Goal: Task Accomplishment & Management: Manage account settings

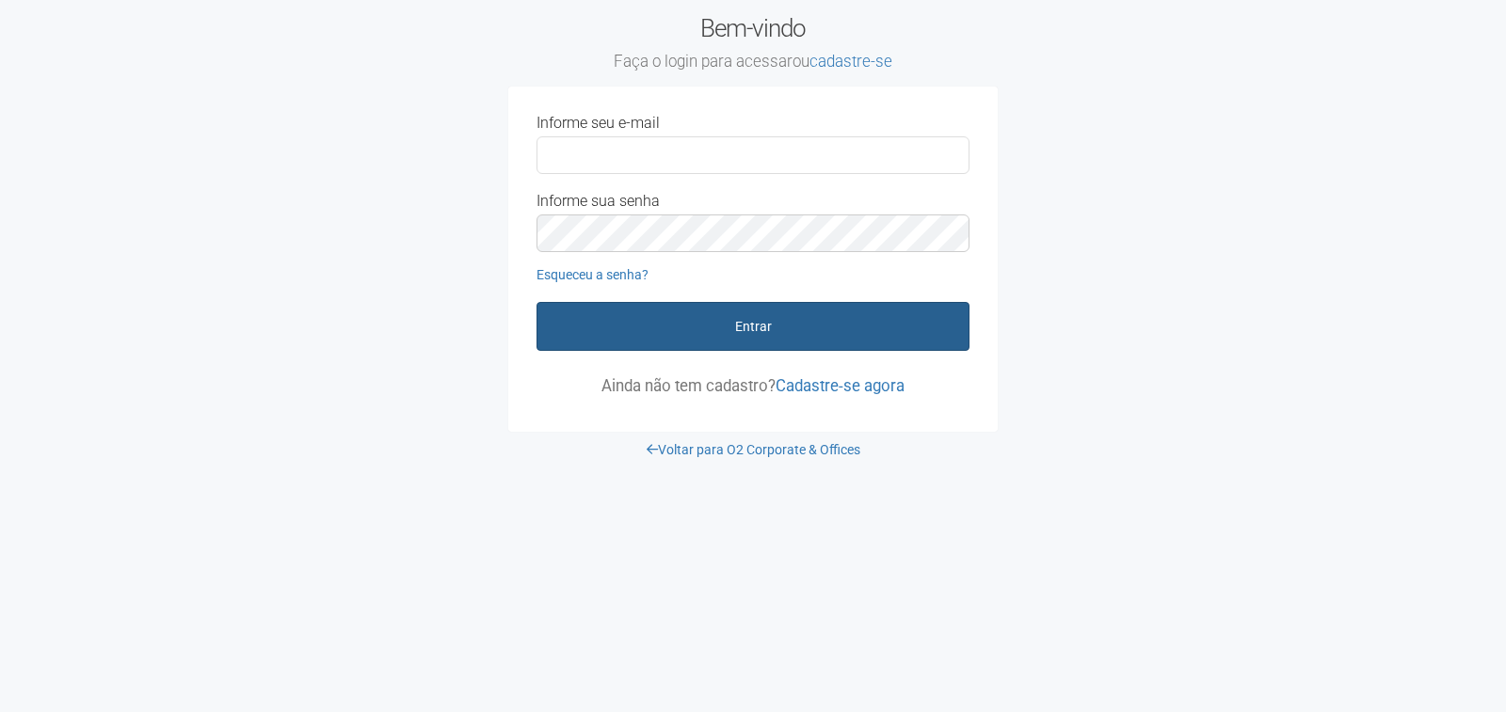
type input "**********"
click at [676, 337] on button "Entrar" at bounding box center [752, 326] width 433 height 49
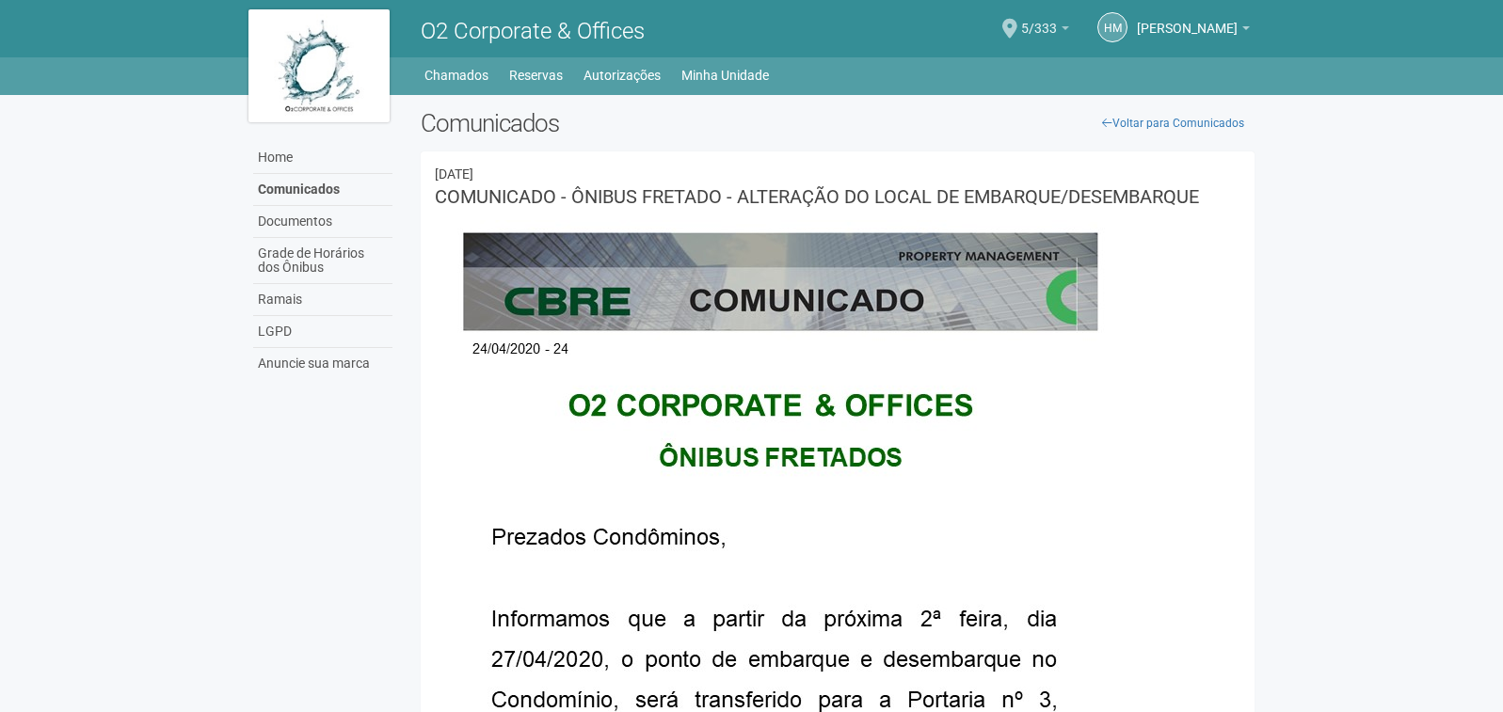
click at [1024, 20] on span "5/333" at bounding box center [1039, 19] width 36 height 33
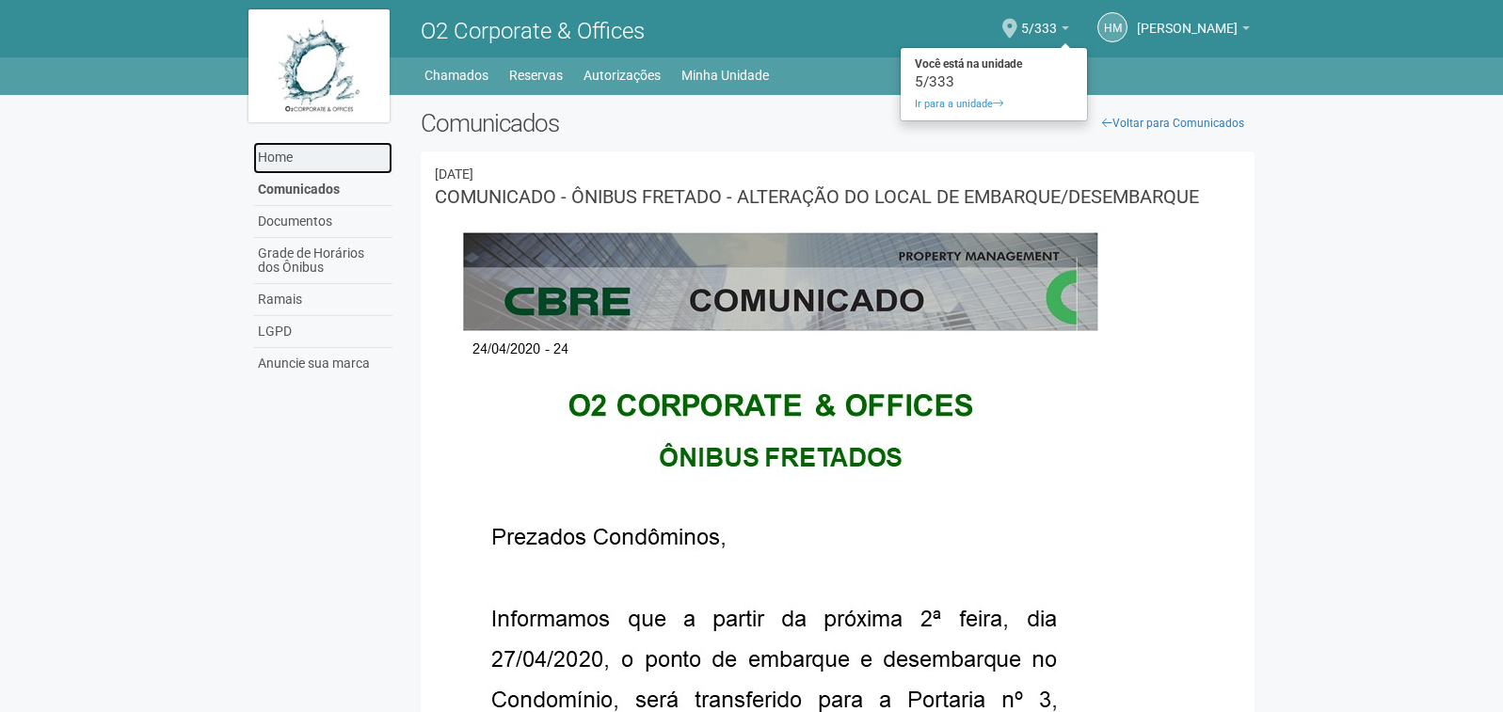
click at [272, 153] on link "Home" at bounding box center [322, 158] width 139 height 32
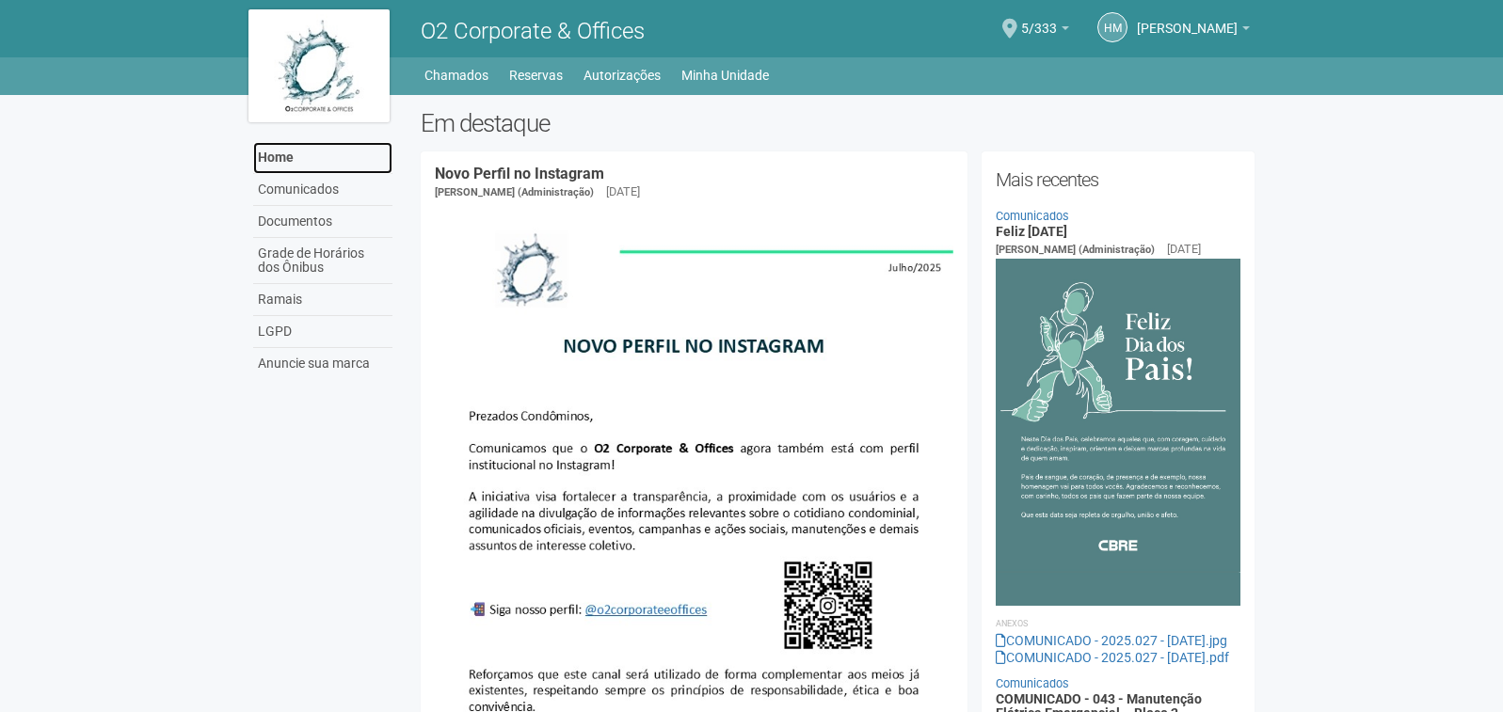
click at [283, 156] on link "Home" at bounding box center [322, 158] width 139 height 32
click at [702, 76] on link "Minha Unidade" at bounding box center [725, 75] width 88 height 26
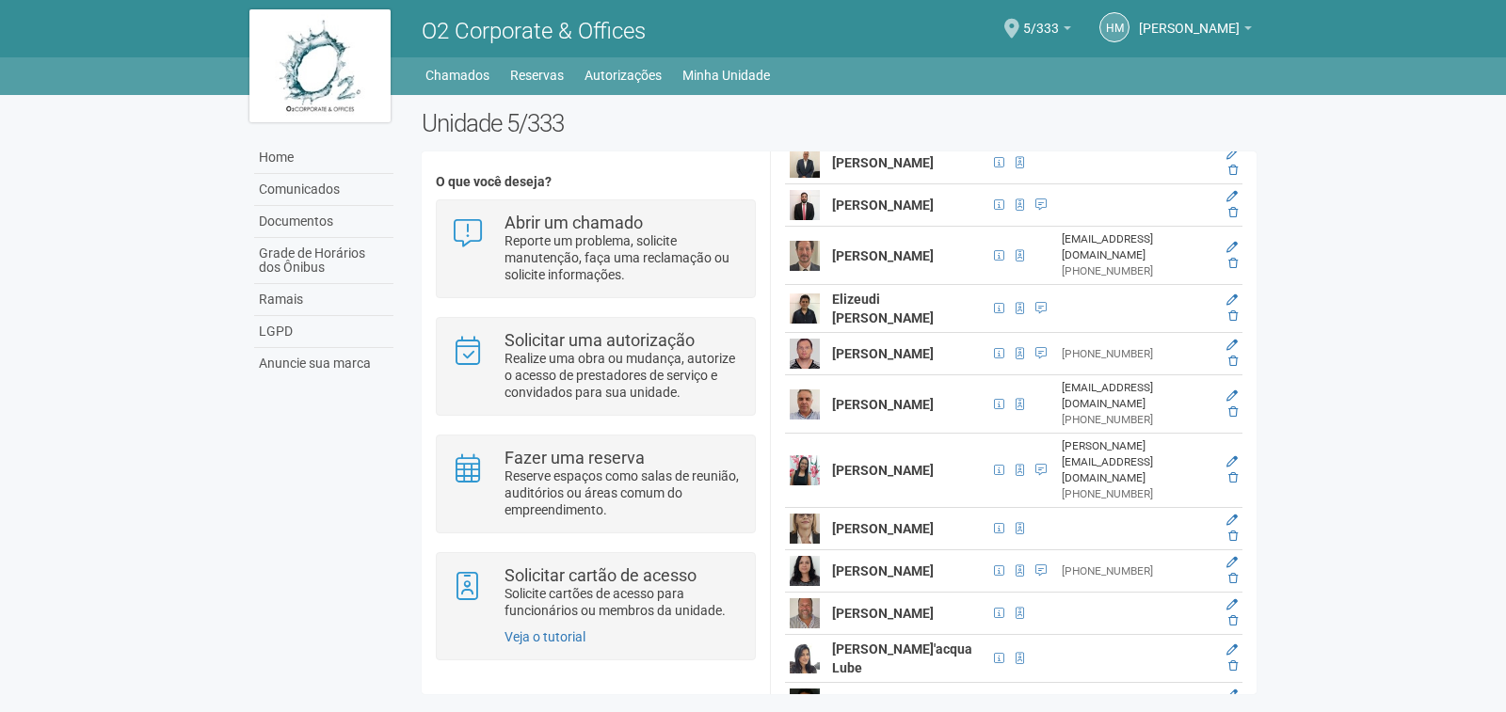
scroll to position [387, 0]
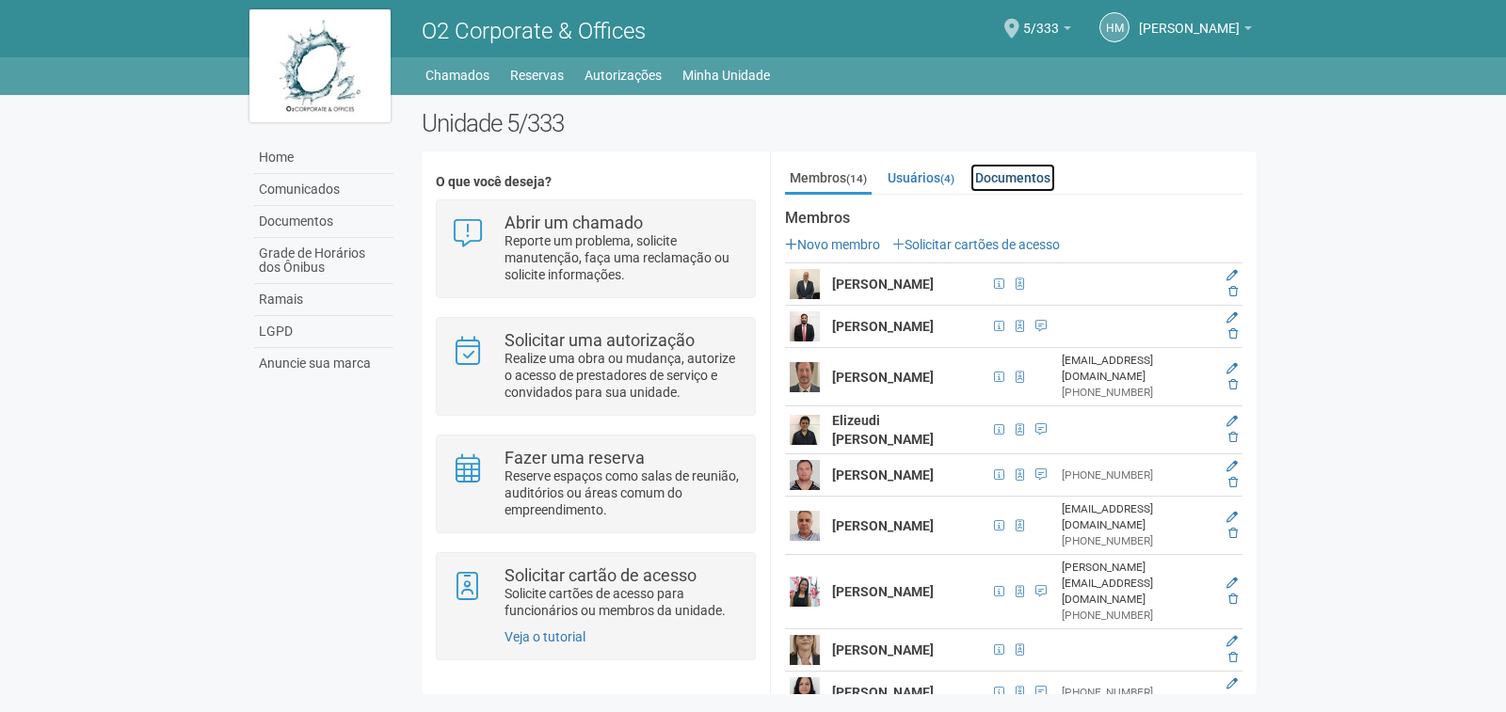
click at [992, 175] on link "Documentos" at bounding box center [1012, 178] width 85 height 28
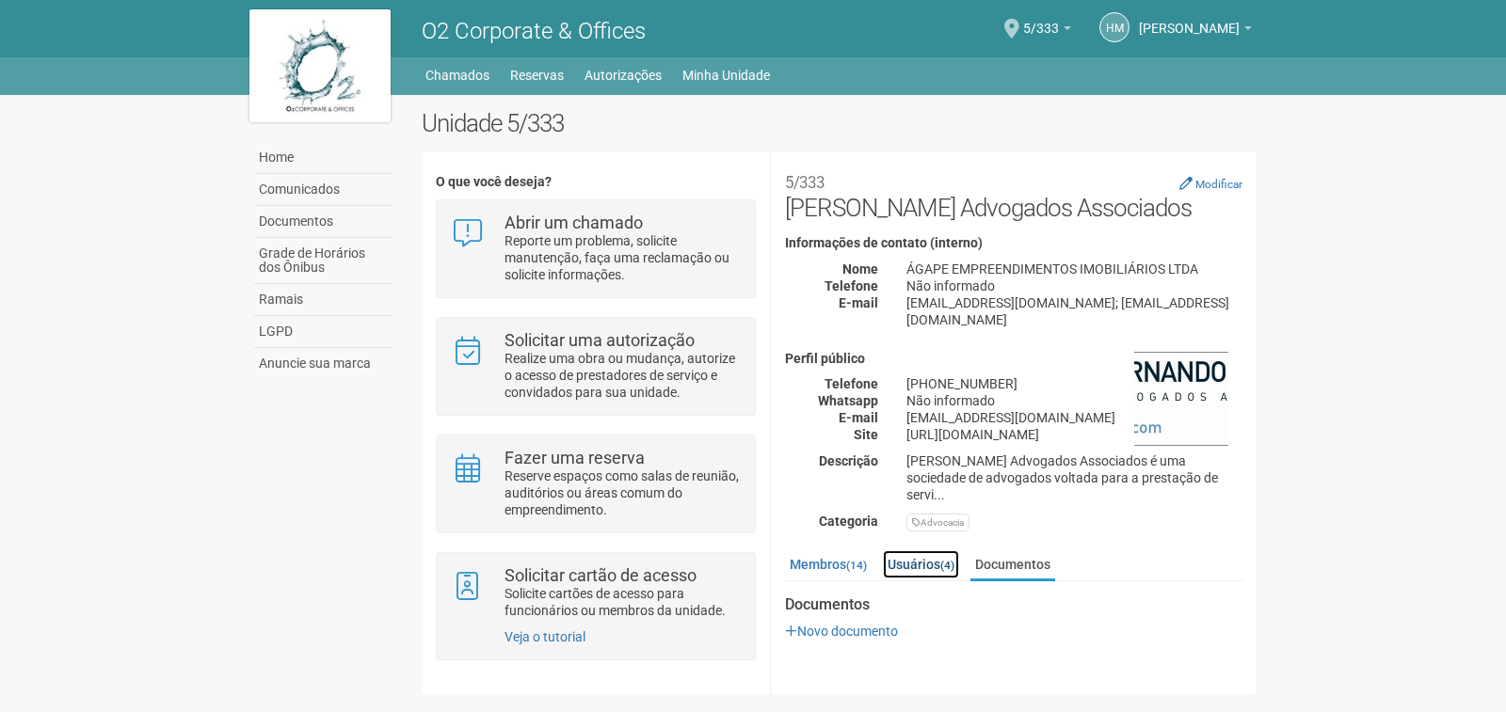
click at [922, 562] on link "Usuários (4)" at bounding box center [921, 565] width 76 height 28
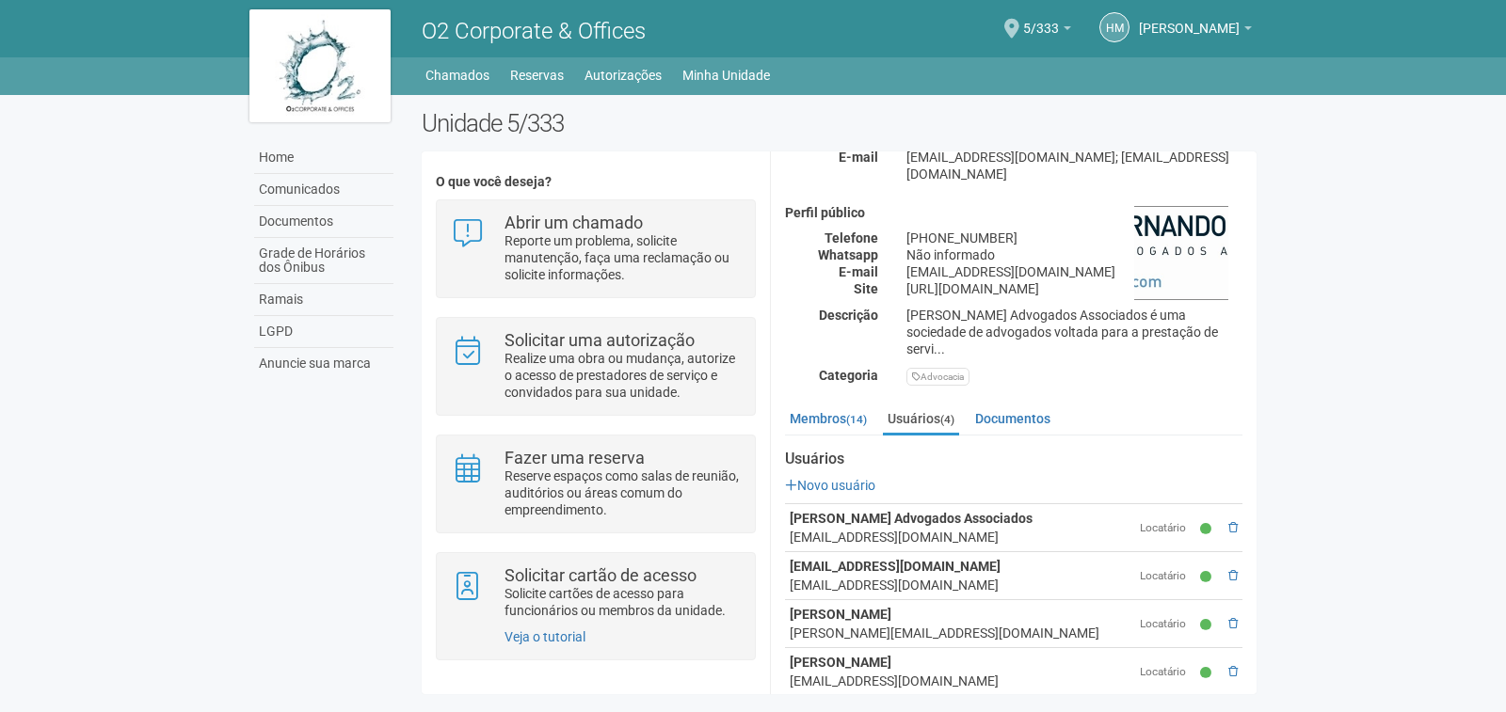
scroll to position [170, 0]
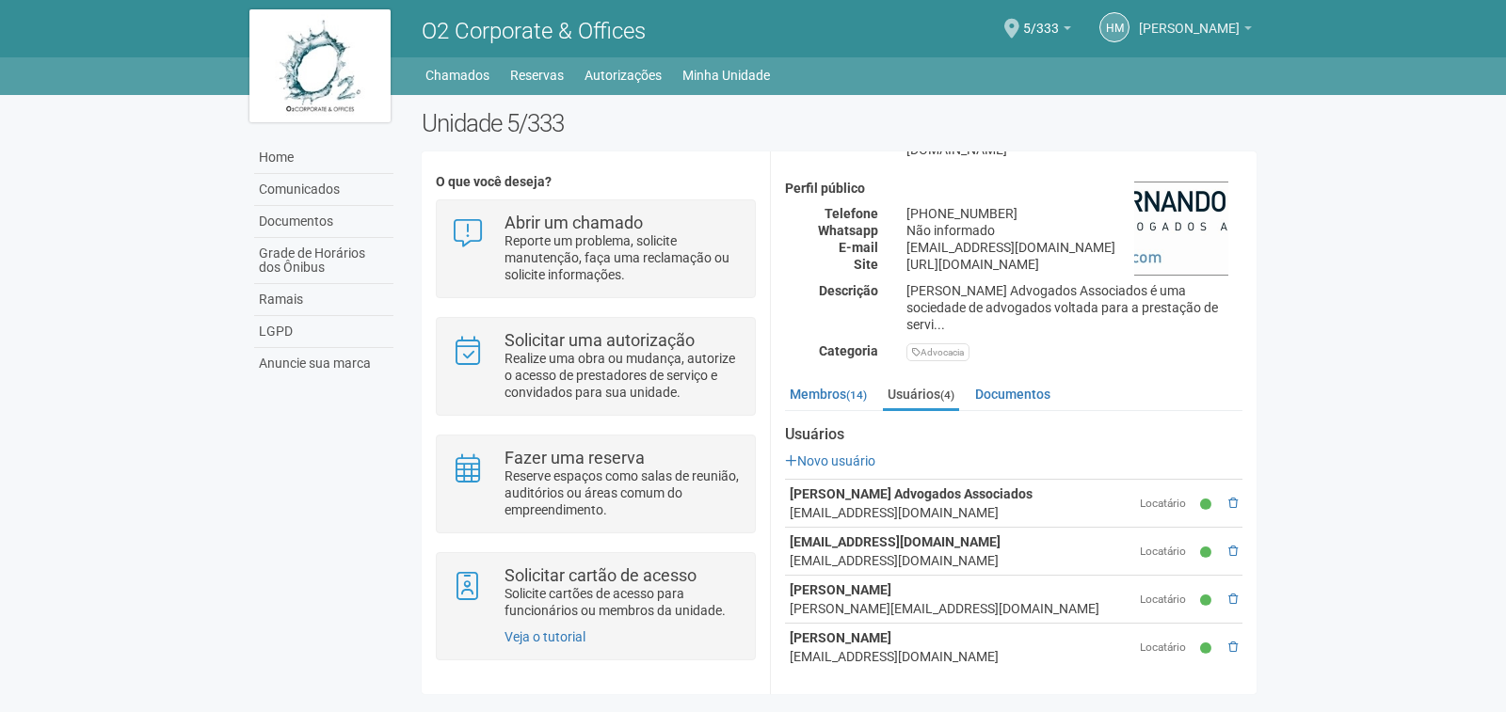
click at [1238, 25] on span "[PERSON_NAME]" at bounding box center [1189, 19] width 101 height 33
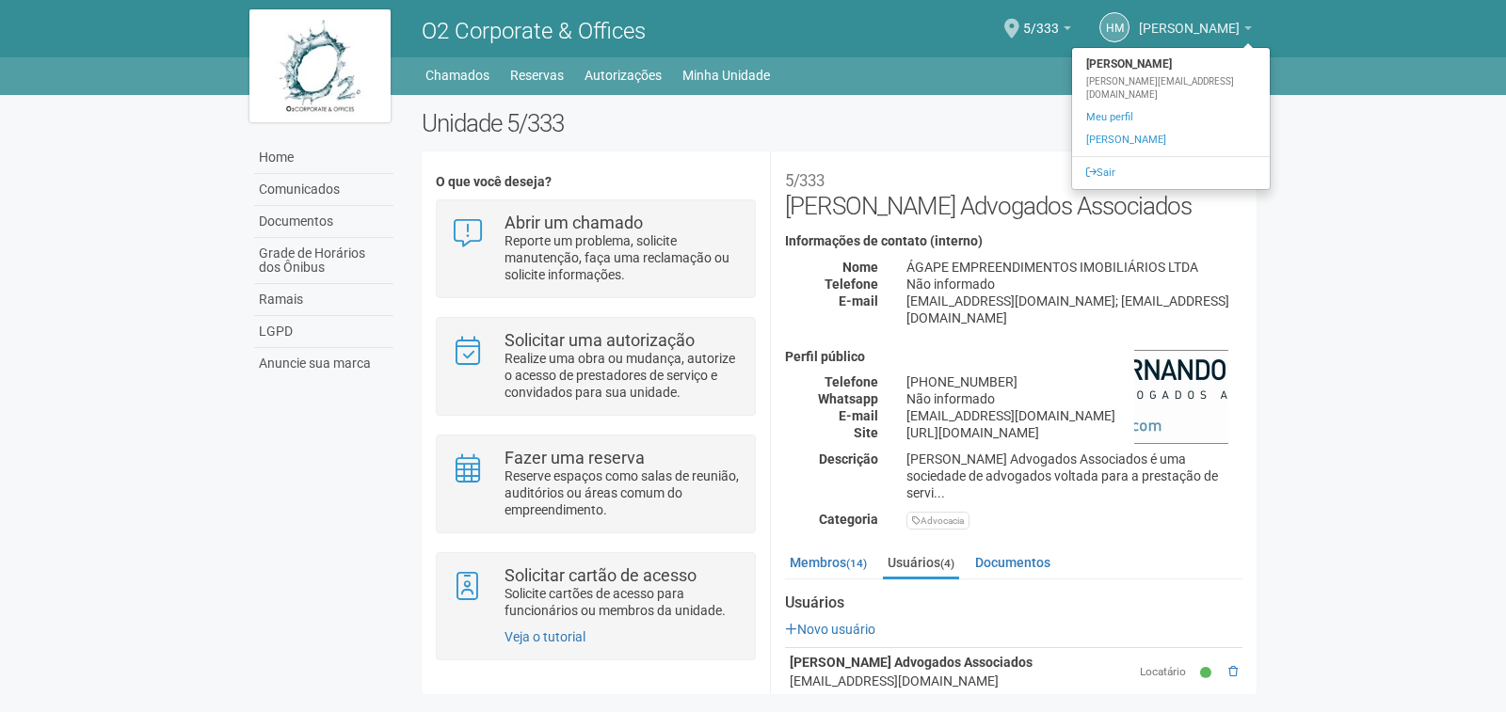
scroll to position [0, 0]
